Goal: Task Accomplishment & Management: Use online tool/utility

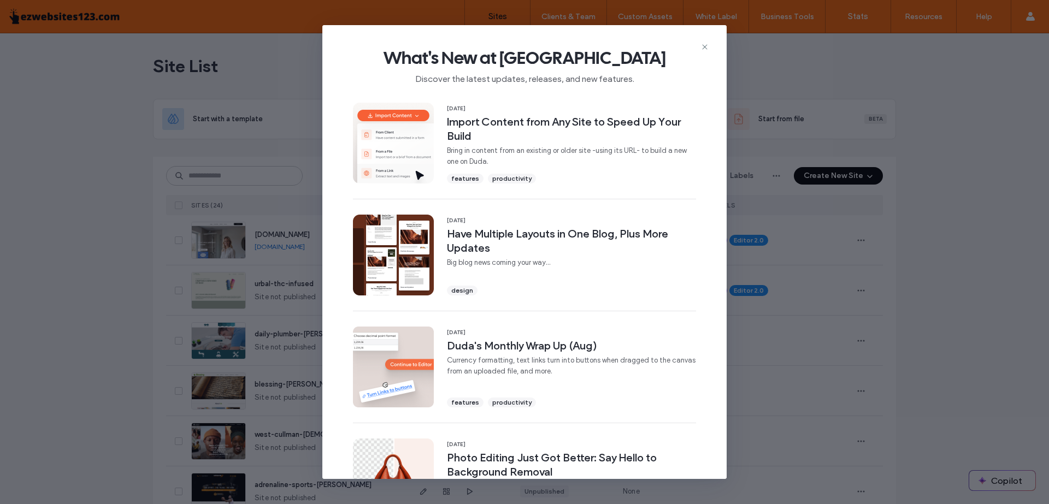
click at [707, 43] on div "What's New at [GEOGRAPHIC_DATA] Discover the latest updates, releases, and new …" at bounding box center [524, 61] width 404 height 73
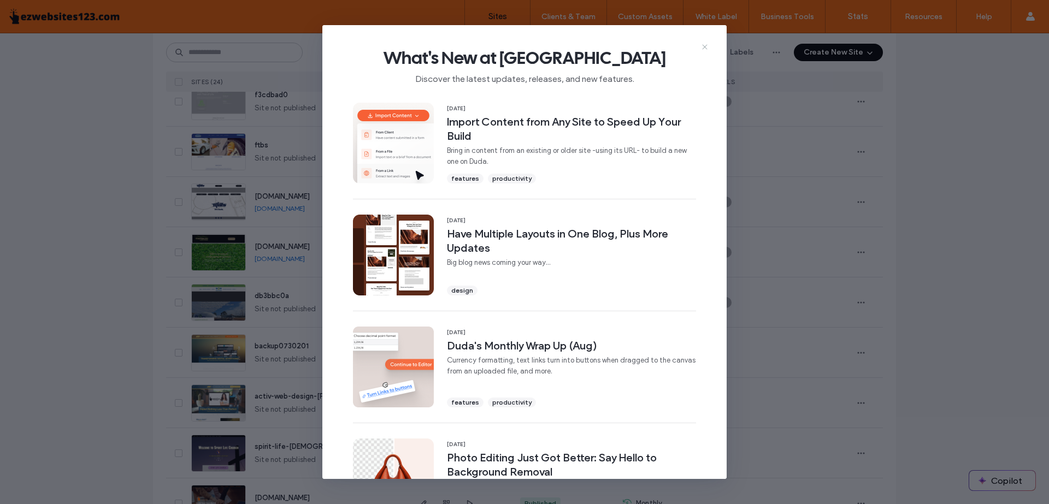
click at [706, 46] on use at bounding box center [704, 47] width 5 height 5
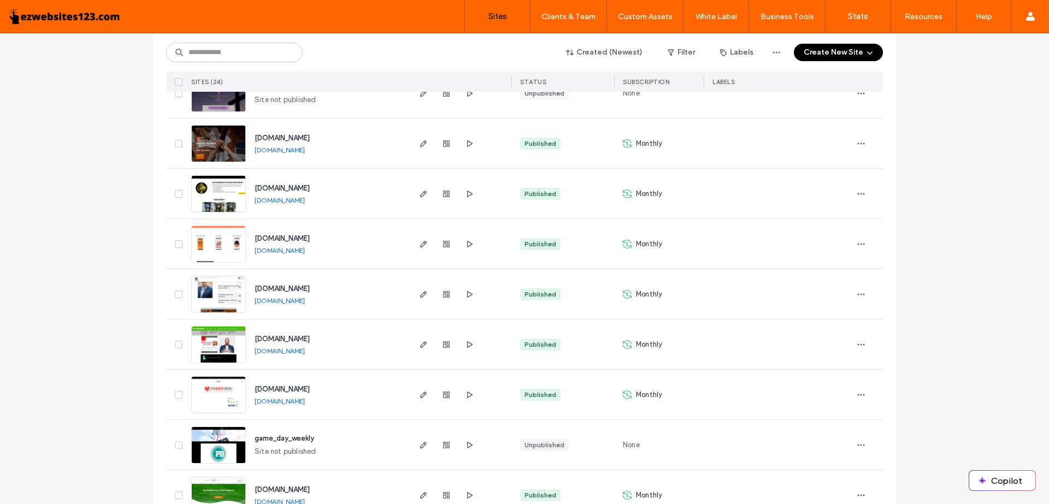
scroll to position [881, 0]
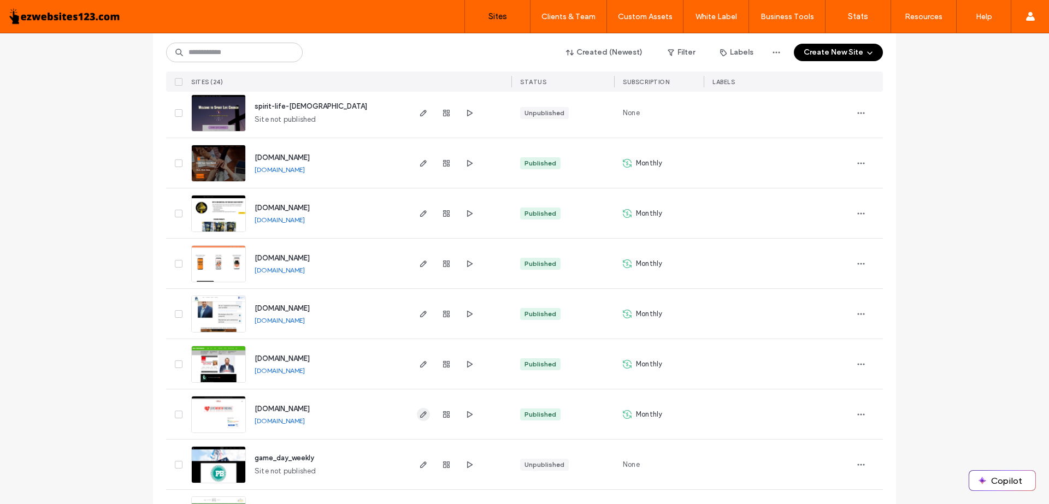
click at [419, 413] on icon "button" at bounding box center [423, 414] width 9 height 9
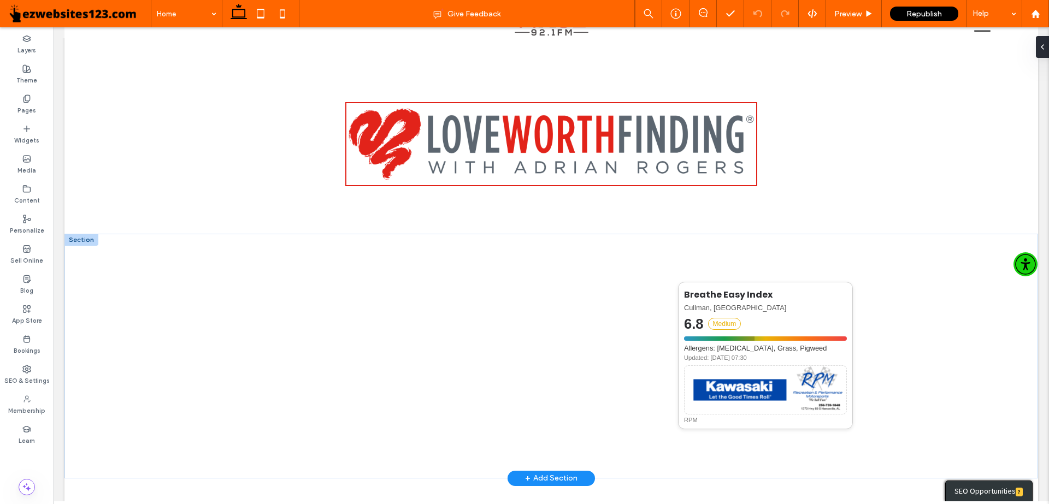
scroll to position [56, 0]
click at [86, 239] on div at bounding box center [81, 240] width 34 height 12
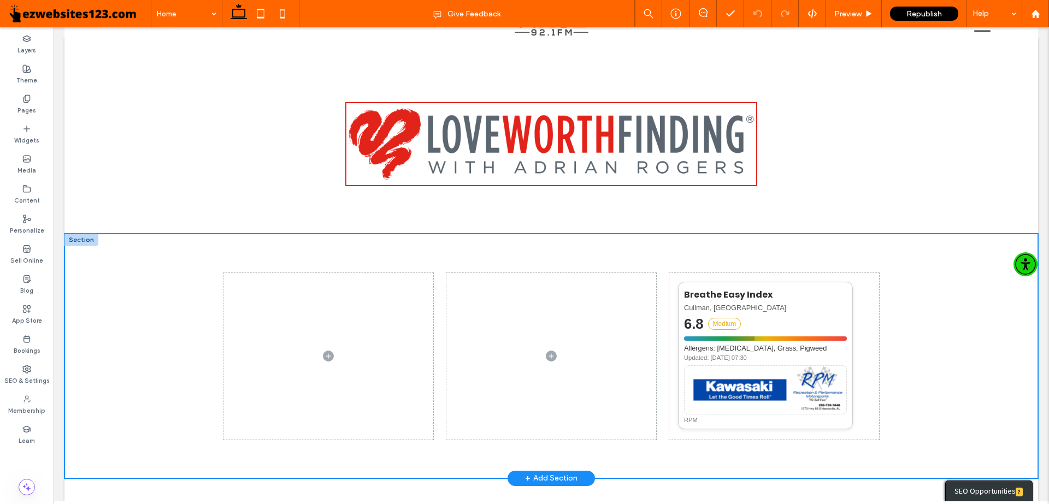
scroll to position [0, 0]
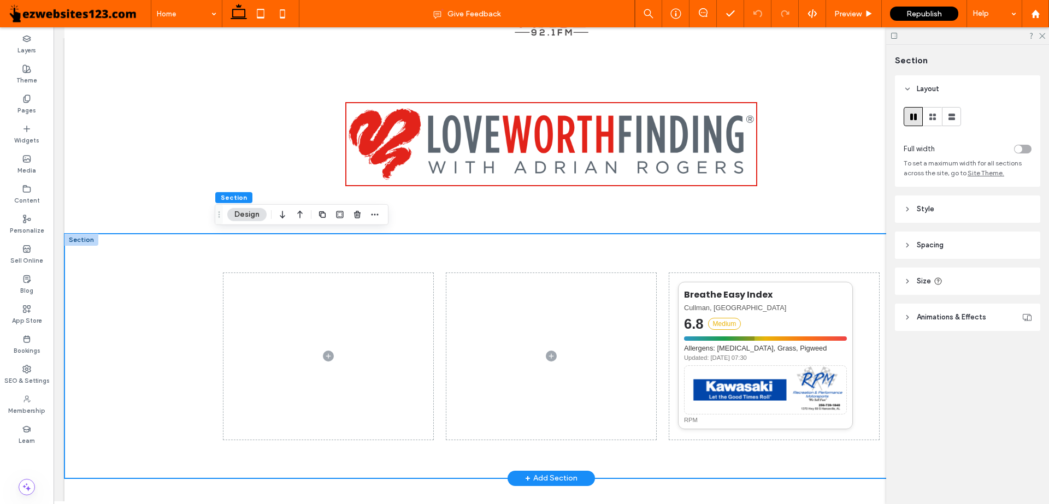
click at [743, 394] on img at bounding box center [766, 390] width 162 height 49
click at [1041, 33] on icon at bounding box center [1041, 35] width 7 height 7
click at [421, 150] on img at bounding box center [551, 144] width 412 height 84
